Goal: Find contact information: Find contact information

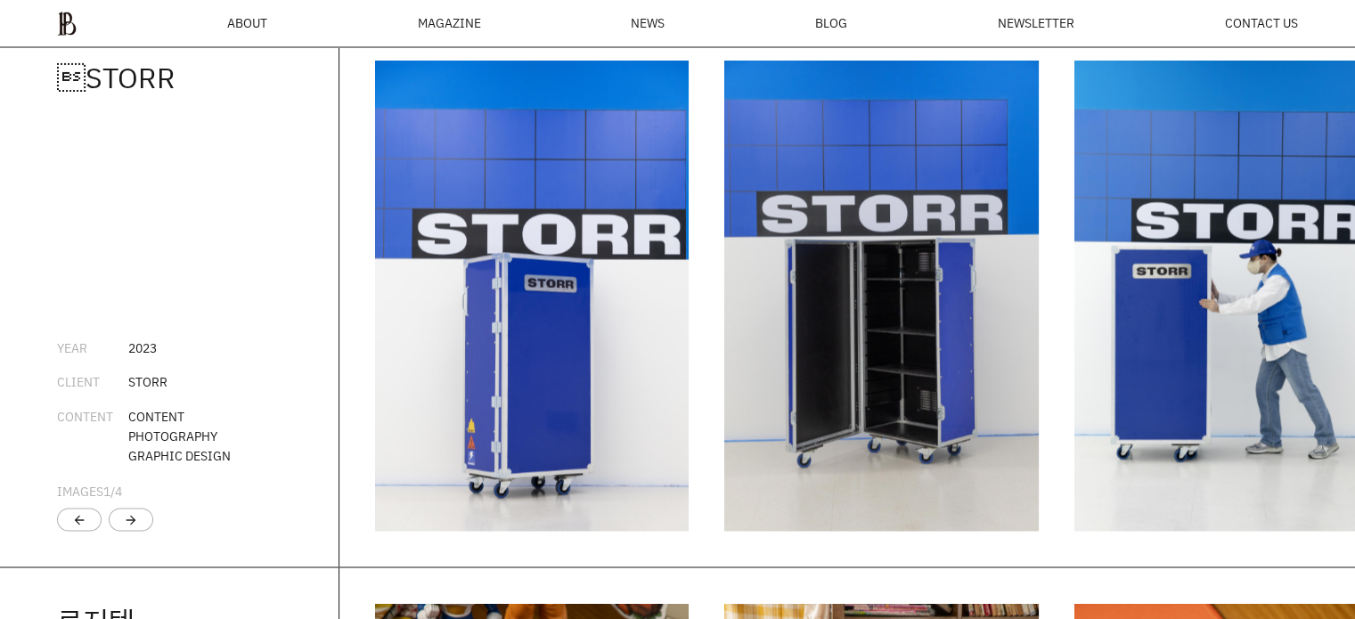
scroll to position [2914, 0]
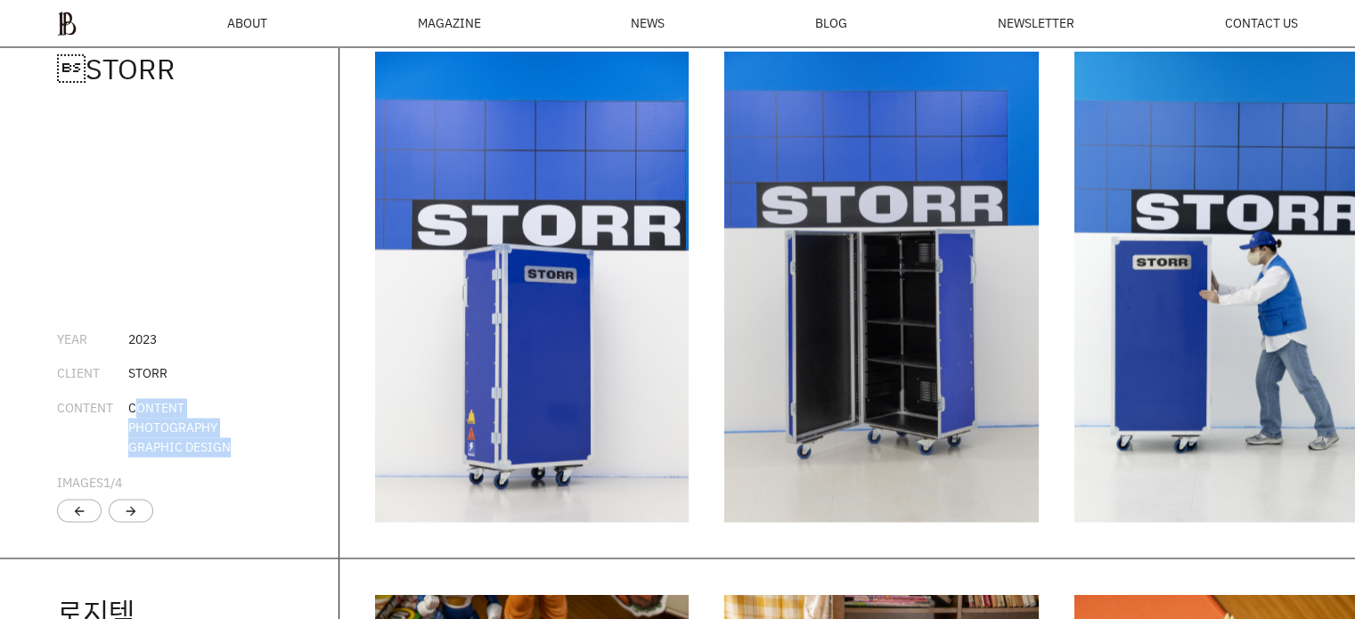
drag, startPoint x: 135, startPoint y: 421, endPoint x: 229, endPoint y: 453, distance: 98.9
click at [229, 453] on div "CONTENT PHOTOGRAPHY GRAPHIC DESIGN" at bounding box center [179, 428] width 102 height 60
click at [184, 444] on div "CONTENT PHOTOGRAPHY GRAPHIC DESIGN" at bounding box center [179, 428] width 102 height 60
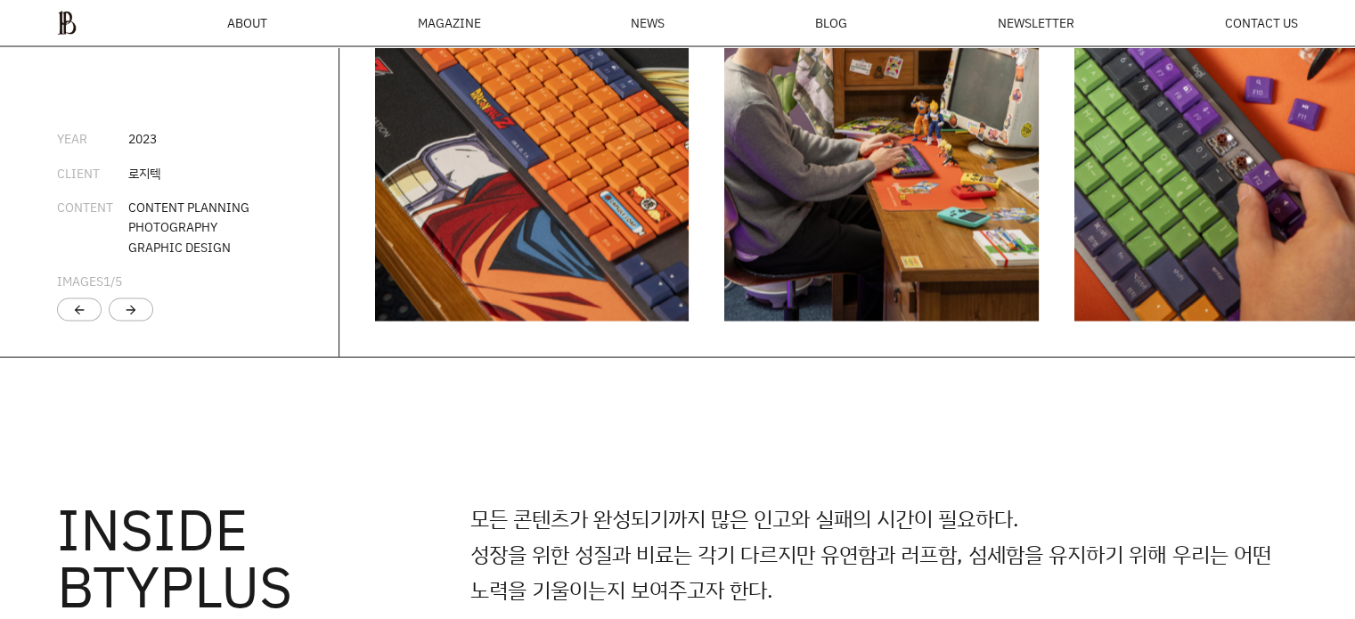
scroll to position [4072, 0]
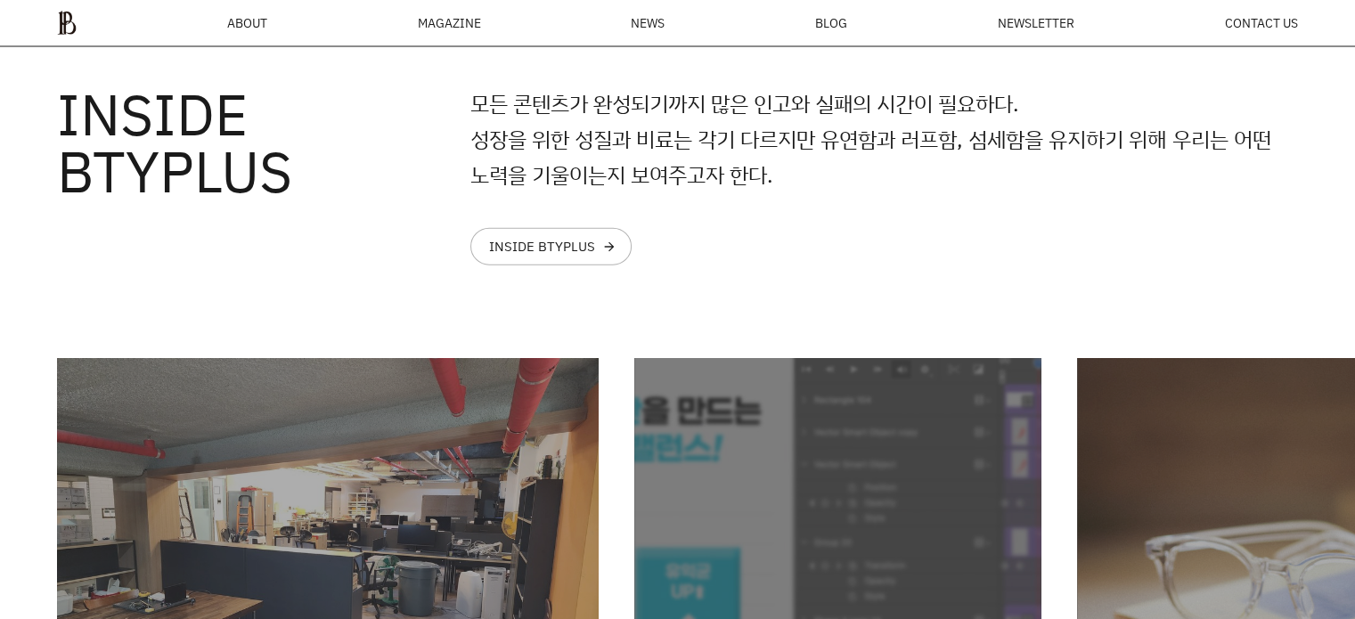
drag, startPoint x: 524, startPoint y: 124, endPoint x: 802, endPoint y: 172, distance: 282.9
click at [703, 156] on p "모든 콘텐츠가 완성되기까지 많은 인고와 실패의 시간이 필요하다. 성장을 위한 성질과 비료는 각기 다르지만 유연함과 러프함, 섬세함을 유지하기 …" at bounding box center [883, 138] width 827 height 107
click at [802, 173] on p "모든 콘텐츠가 완성되기까지 많은 인고와 실패의 시간이 필요하다. 성장을 위한 성질과 비료는 각기 다르지만 유연함과 러프함, 섬세함을 유지하기 …" at bounding box center [883, 138] width 827 height 107
drag, startPoint x: 599, startPoint y: 159, endPoint x: 727, endPoint y: 169, distance: 127.7
click at [635, 165] on p "모든 콘텐츠가 완성되기까지 많은 인고와 실패의 시간이 필요하다. 성장을 위한 성질과 비료는 각기 다르지만 유연함과 러프함, 섬세함을 유지하기 …" at bounding box center [883, 138] width 827 height 107
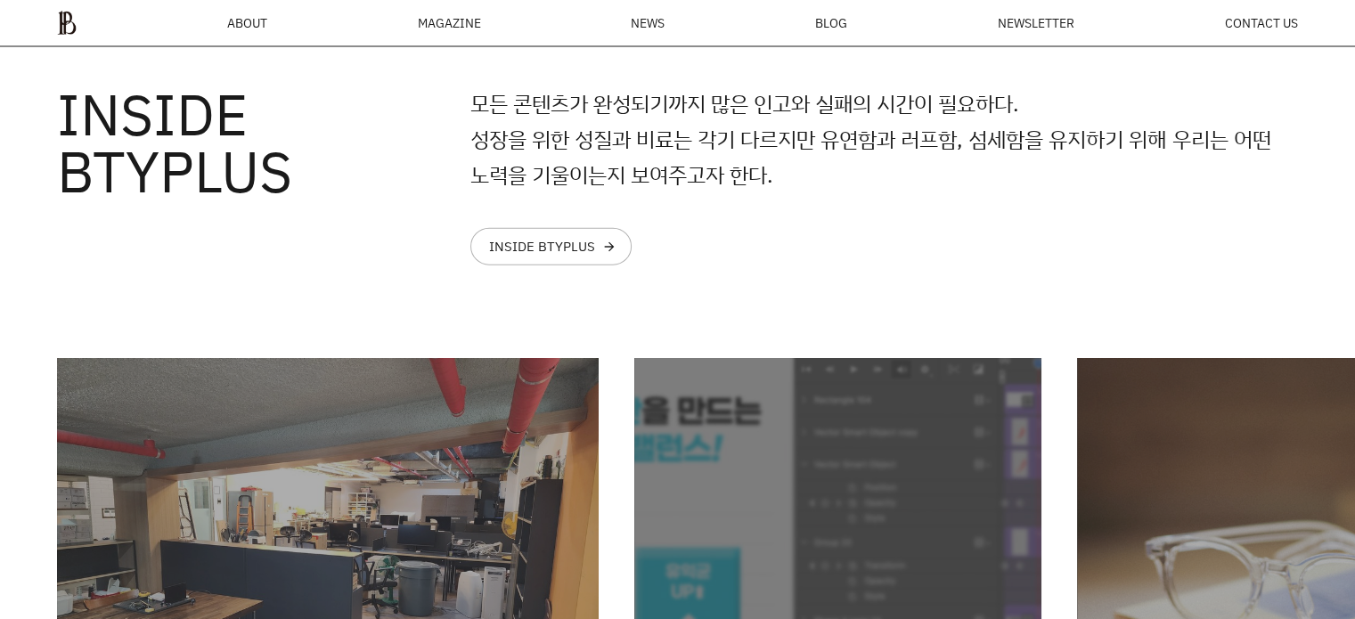
click at [727, 169] on p "모든 콘텐츠가 완성되기까지 많은 인고와 실패의 시간이 필요하다. 성장을 위한 성질과 비료는 각기 다르지만 유연함과 러프함, 섬세함을 유지하기 …" at bounding box center [883, 138] width 827 height 107
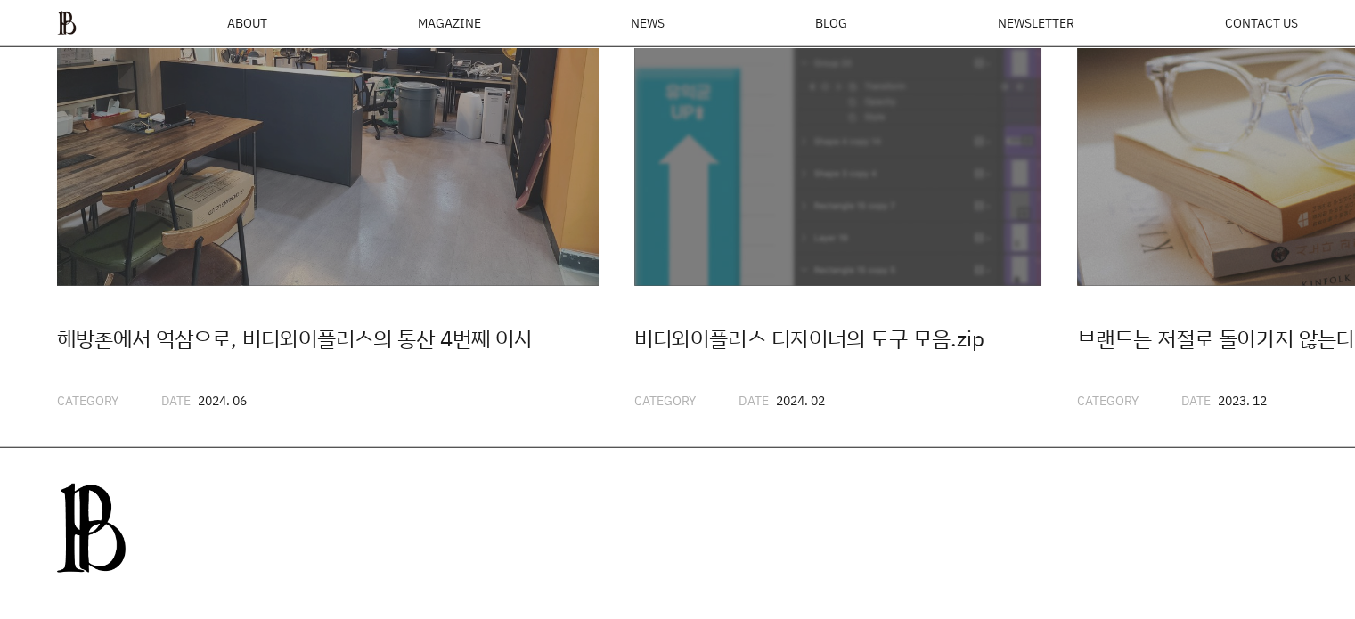
scroll to position [4462, 0]
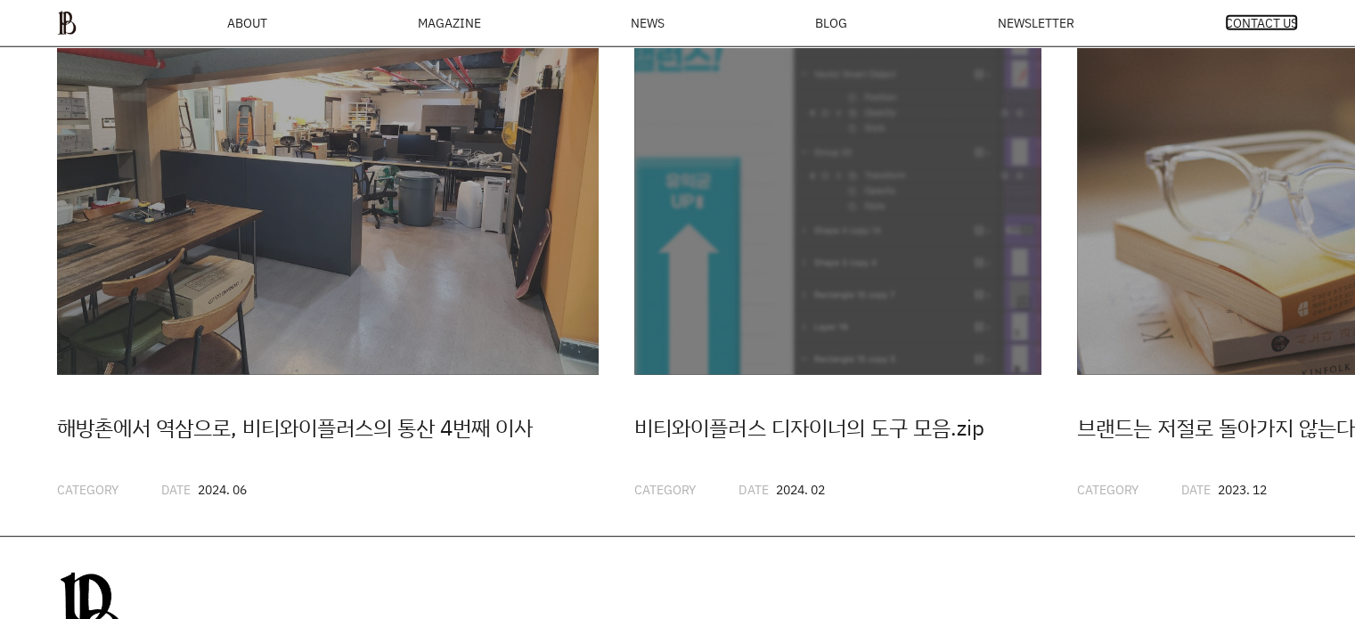
click at [1233, 29] on span "CONTACT US" at bounding box center [1261, 23] width 73 height 12
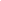
click at [0, 0] on html at bounding box center [0, 0] width 0 height 0
